Goal: Find specific page/section: Find specific page/section

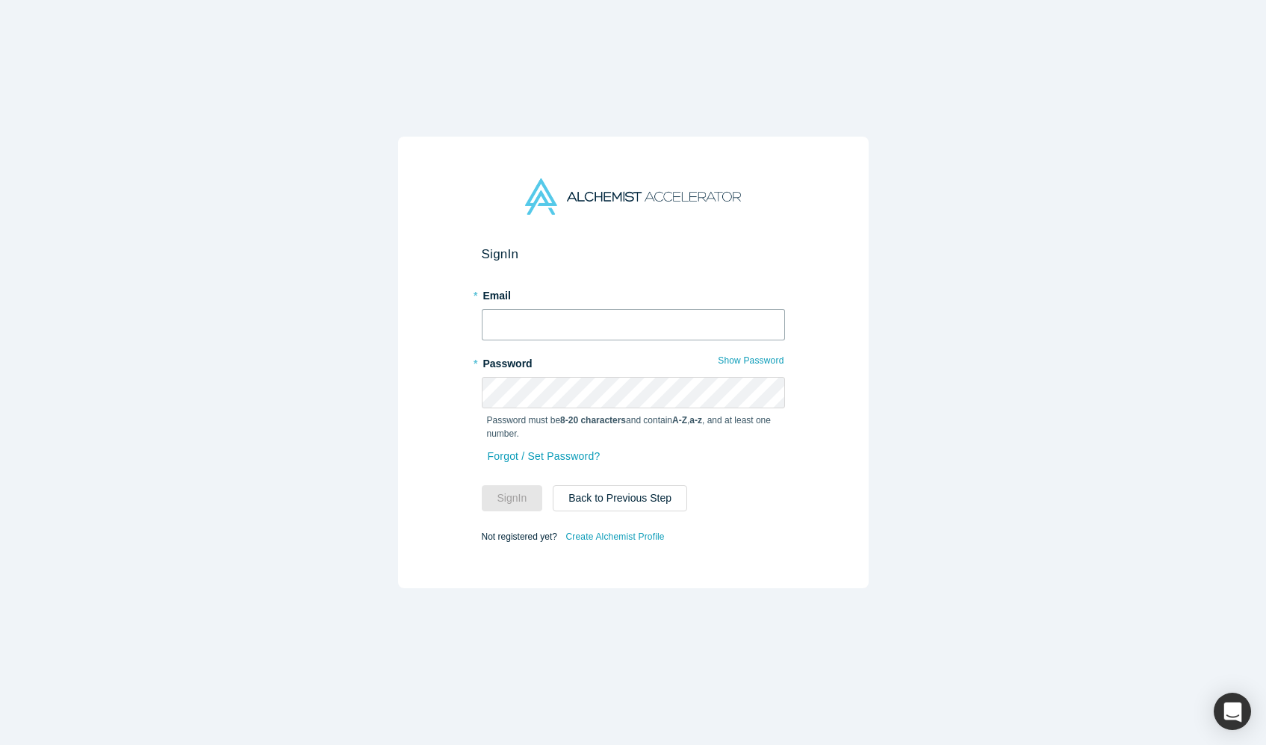
type input "[PERSON_NAME][EMAIL_ADDRESS][DOMAIN_NAME]"
click at [519, 503] on button "Sign In" at bounding box center [512, 498] width 61 height 26
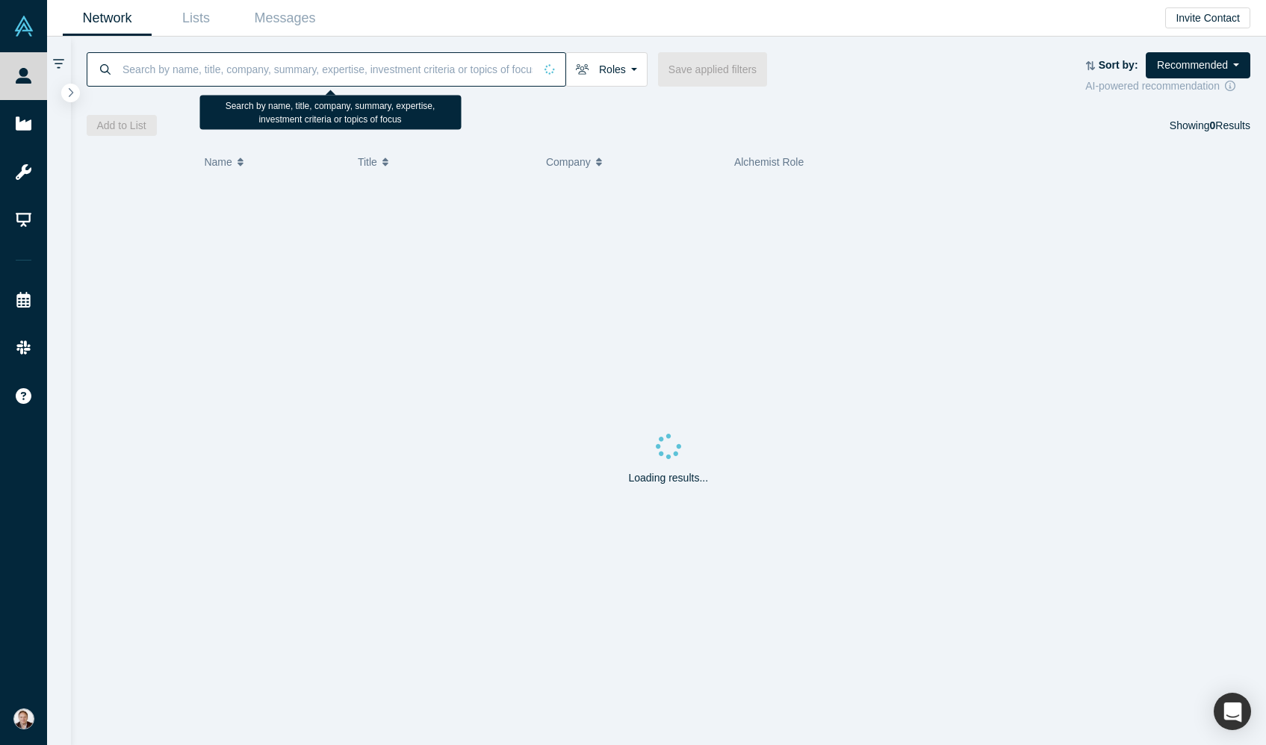
click at [215, 74] on input at bounding box center [327, 69] width 413 height 35
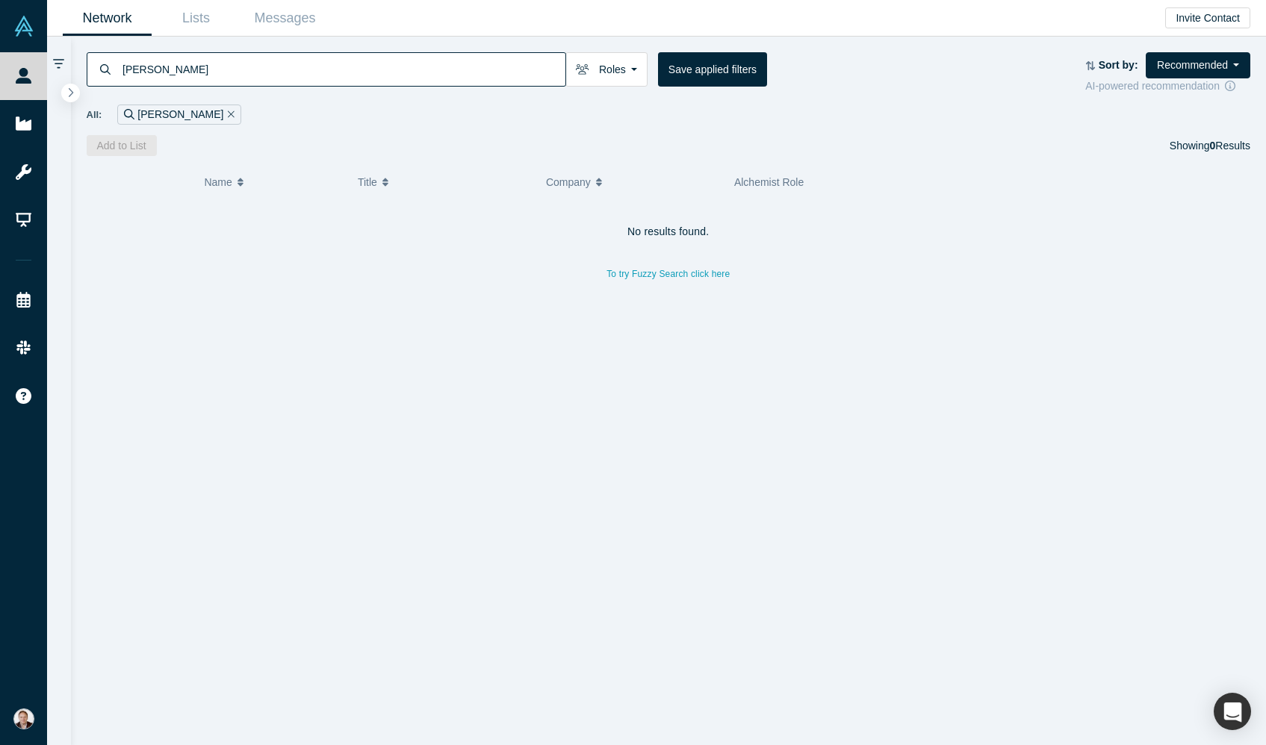
drag, startPoint x: 159, startPoint y: 69, endPoint x: 102, endPoint y: 67, distance: 57.5
click at [102, 67] on div "[PERSON_NAME]" at bounding box center [326, 69] width 479 height 34
type input "Shkvaruk"
